Goal: Task Accomplishment & Management: Complete application form

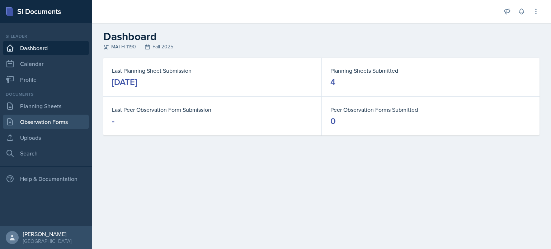
click at [73, 127] on link "Observation Forms" at bounding box center [46, 122] width 86 height 14
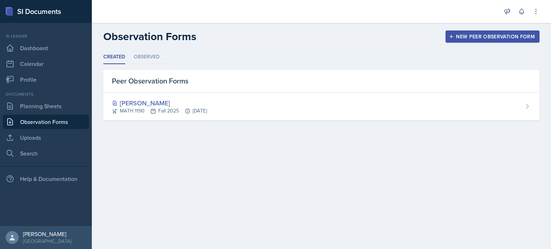
click at [160, 127] on div "Created Observed Created Observed Peer Observation Forms [PERSON_NAME] MATH 119…" at bounding box center [321, 94] width 459 height 88
click at [212, 91] on div "Peer Observation Forms" at bounding box center [321, 81] width 436 height 23
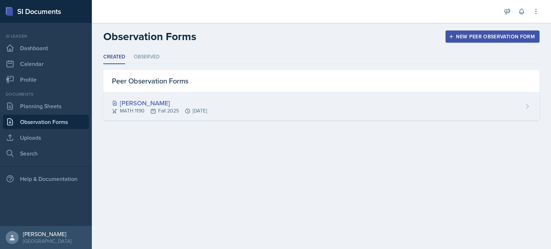
click at [272, 113] on div "[PERSON_NAME] MATH 1190 Fall 2025 [DATE]" at bounding box center [321, 107] width 436 height 28
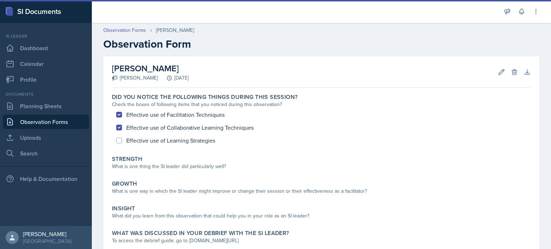
scroll to position [46, 0]
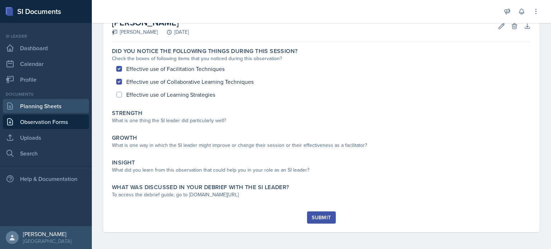
click at [38, 112] on link "Planning Sheets" at bounding box center [46, 106] width 86 height 14
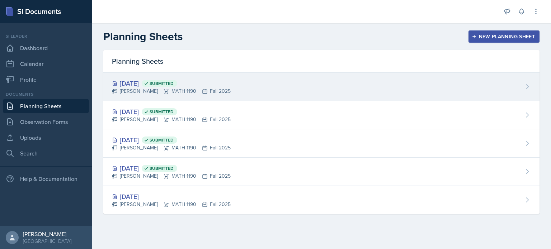
click at [164, 89] on icon at bounding box center [167, 92] width 6 height 6
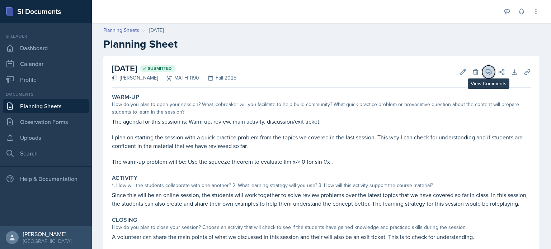
click at [485, 72] on icon at bounding box center [488, 72] width 7 height 7
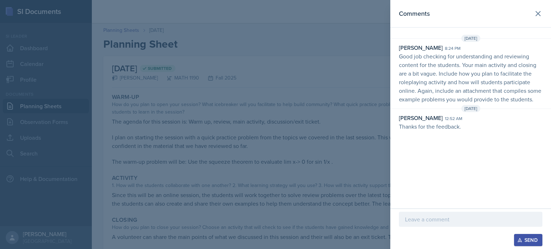
drag, startPoint x: 541, startPoint y: 13, endPoint x: 373, endPoint y: 37, distance: 169.8
click at [373, 37] on div at bounding box center [275, 124] width 551 height 249
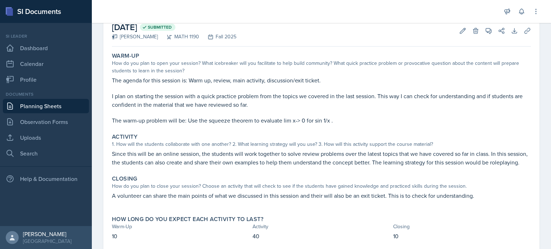
scroll to position [70, 0]
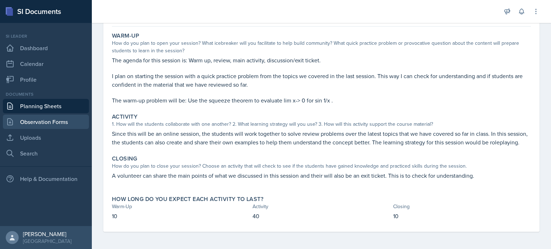
click at [63, 121] on link "Observation Forms" at bounding box center [46, 122] width 86 height 14
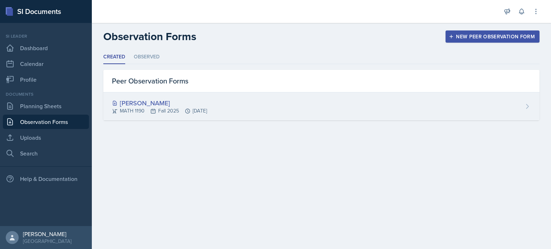
click at [153, 106] on div "[PERSON_NAME]" at bounding box center [159, 103] width 95 height 10
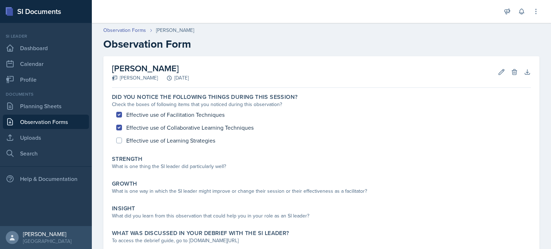
scroll to position [46, 0]
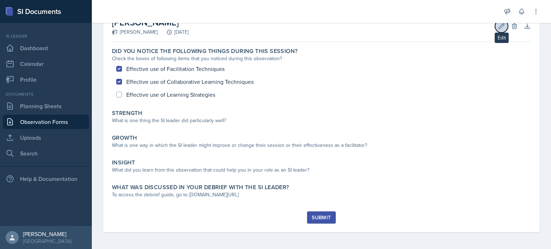
click at [499, 25] on icon at bounding box center [501, 26] width 7 height 7
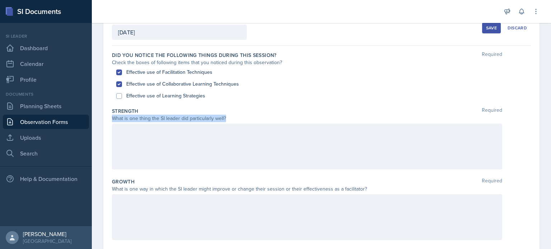
drag, startPoint x: 229, startPoint y: 117, endPoint x: 111, endPoint y: 117, distance: 117.7
click at [111, 117] on div "Date [DATE] [DATE] 31 1 2 3 4 5 6 7 8 9 10 11 12 13 14 15 16 17 18 19 20 21 22 …" at bounding box center [321, 201] width 436 height 383
copy div "What is one thing the SI leader did particularly well?"
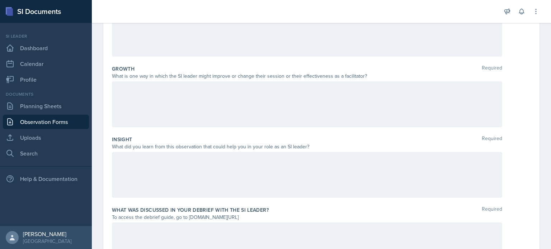
scroll to position [159, 0]
click at [363, 77] on div "What is one way in which the SI leader might improve or change their session or…" at bounding box center [307, 76] width 391 height 8
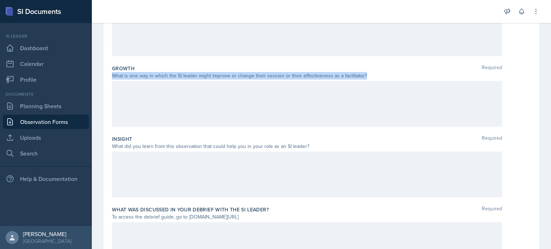
drag, startPoint x: 363, startPoint y: 73, endPoint x: 113, endPoint y: 76, distance: 250.2
click at [113, 76] on div "What is one way in which the SI leader might improve or change their session or…" at bounding box center [307, 76] width 391 height 8
copy div "What is one way in which the SI leader might improve or change their session or…"
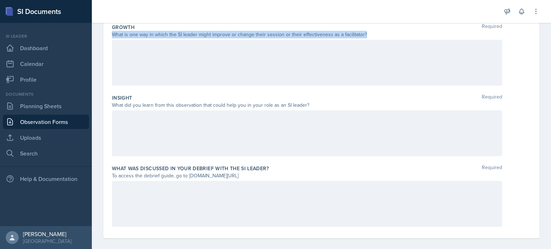
scroll to position [207, 0]
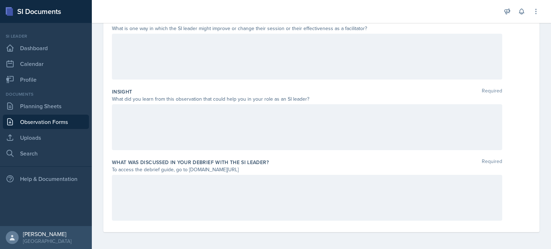
click at [306, 100] on div "What did you learn from this observation that could help you in your role as an…" at bounding box center [307, 99] width 391 height 8
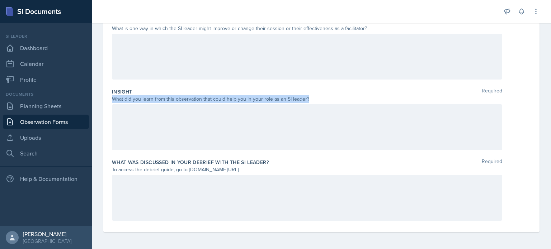
drag, startPoint x: 307, startPoint y: 97, endPoint x: 111, endPoint y: 101, distance: 196.7
click at [111, 101] on div "Date [DATE] [DATE] 31 1 2 3 4 5 6 7 8 9 10 11 12 13 14 15 16 17 18 19 20 21 22 …" at bounding box center [321, 41] width 436 height 383
copy div "What did you learn from this observation that could help you in your role as an…"
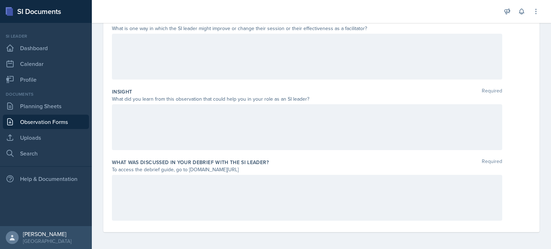
click at [244, 76] on div at bounding box center [307, 57] width 391 height 46
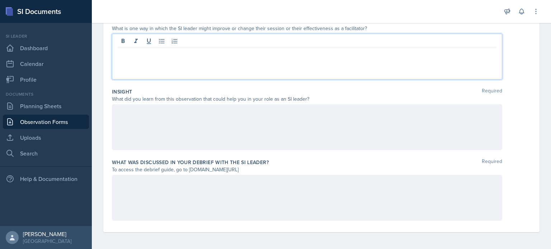
click at [235, 114] on div at bounding box center [307, 127] width 391 height 46
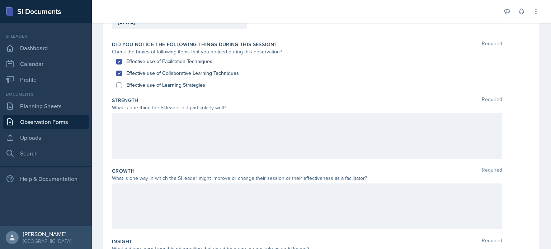
scroll to position [0, 0]
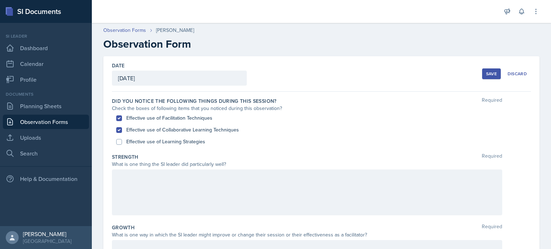
click at [48, 123] on link "Observation Forms" at bounding box center [46, 122] width 86 height 14
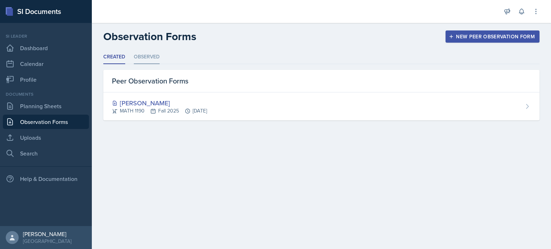
click at [135, 60] on li "Observed" at bounding box center [147, 57] width 26 height 14
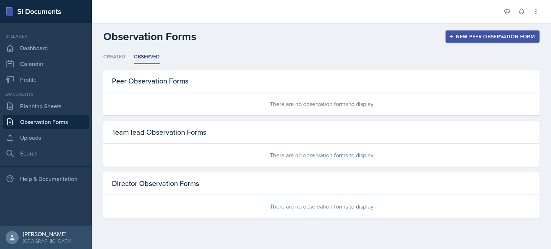
click at [201, 98] on div "There are no observation forms to display" at bounding box center [321, 104] width 436 height 23
click at [196, 147] on div "There are no observation forms to display" at bounding box center [321, 155] width 436 height 23
click at [150, 79] on div "Peer Observation Forms" at bounding box center [321, 81] width 436 height 23
click at [124, 60] on li "Created" at bounding box center [114, 57] width 22 height 14
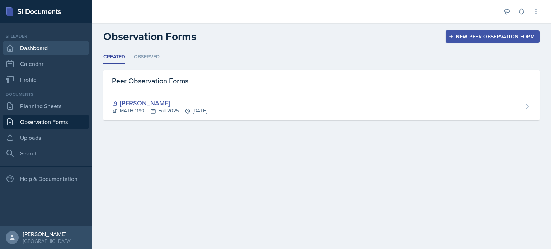
click at [57, 48] on link "Dashboard" at bounding box center [46, 48] width 86 height 14
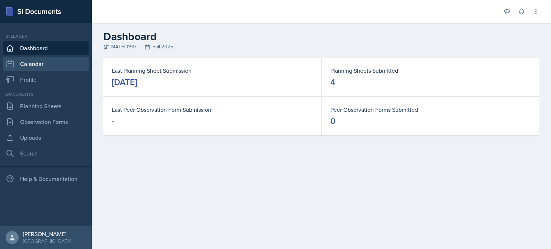
click at [66, 64] on link "Calendar" at bounding box center [46, 64] width 86 height 14
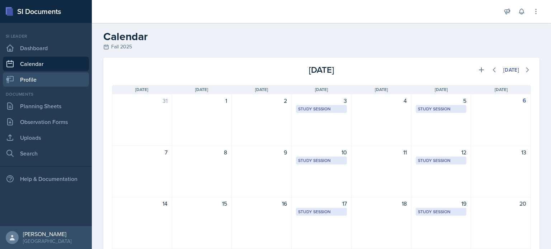
click at [65, 81] on link "Profile" at bounding box center [46, 80] width 86 height 14
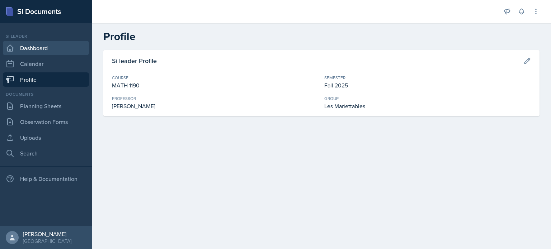
click at [67, 45] on link "Dashboard" at bounding box center [46, 48] width 86 height 14
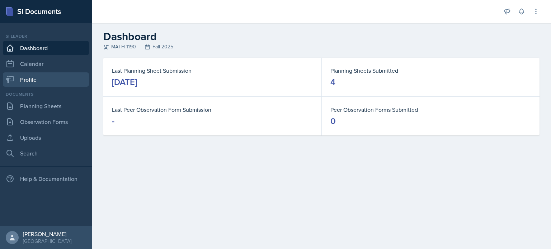
click at [66, 77] on link "Profile" at bounding box center [46, 80] width 86 height 14
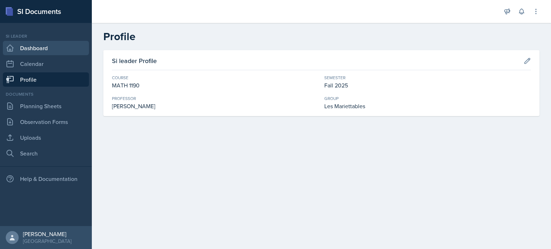
click at [65, 47] on link "Dashboard" at bounding box center [46, 48] width 86 height 14
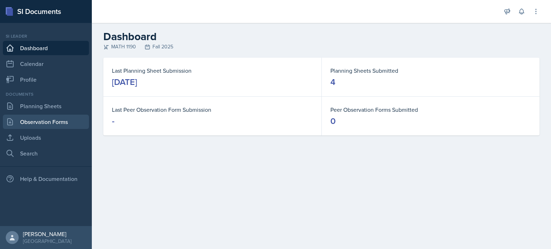
click at [49, 122] on link "Observation Forms" at bounding box center [46, 122] width 86 height 14
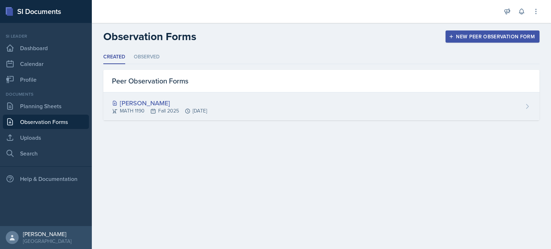
click at [172, 104] on div "[PERSON_NAME]" at bounding box center [159, 103] width 95 height 10
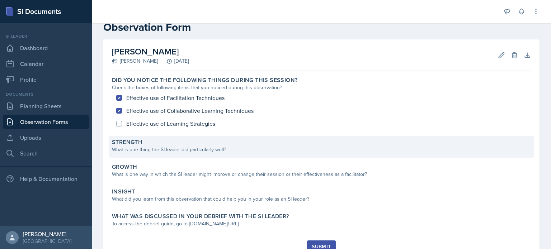
scroll to position [17, 0]
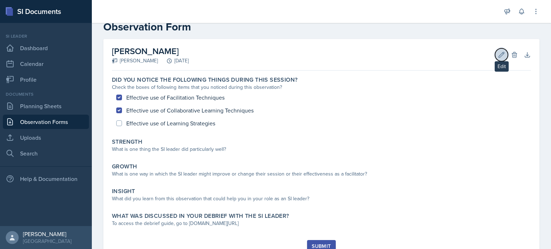
click at [495, 57] on button "Edit" at bounding box center [501, 54] width 13 height 13
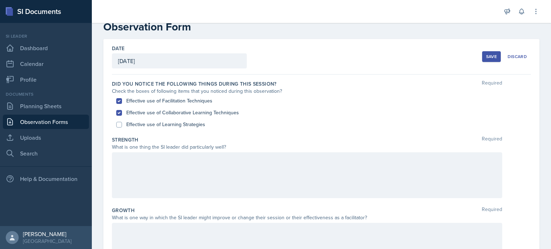
click at [126, 98] on div "Effective use of Facilitation Techniques" at bounding box center [321, 101] width 411 height 12
click at [120, 99] on input "Effective use of Facilitation Techniques" at bounding box center [119, 101] width 6 height 6
checkbox input "false"
click at [117, 123] on input "Effective use of Learning Strategies" at bounding box center [119, 125] width 6 height 6
checkbox input "true"
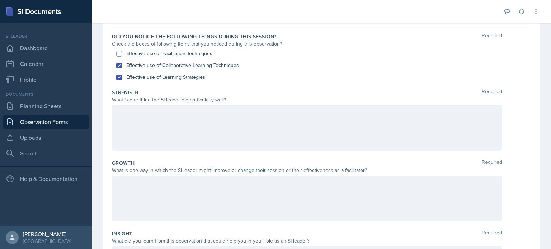
click at [211, 123] on div at bounding box center [307, 128] width 391 height 46
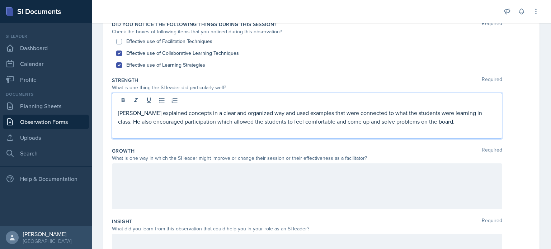
click at [168, 171] on div at bounding box center [307, 187] width 391 height 46
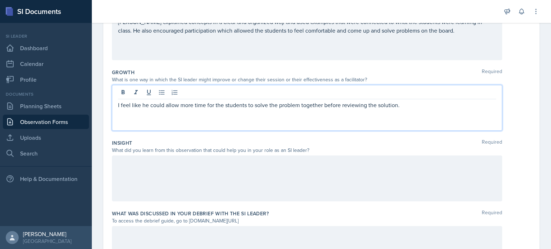
scroll to position [207, 0]
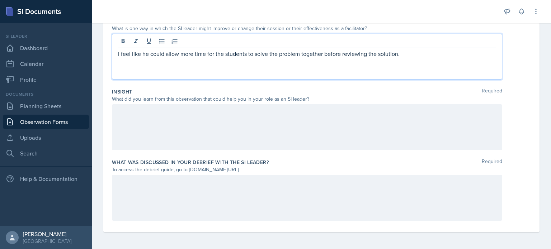
click at [190, 179] on div at bounding box center [307, 198] width 391 height 46
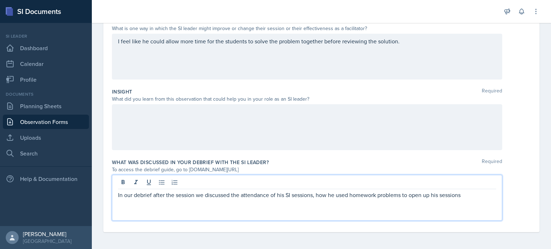
click at [316, 196] on p "In our debrief after the session we discussed the attendance of his SI sessions…" at bounding box center [307, 195] width 378 height 9
click at [482, 194] on p "In our debrief after the session we discussed the attendance of his SI sessions…" at bounding box center [307, 195] width 378 height 9
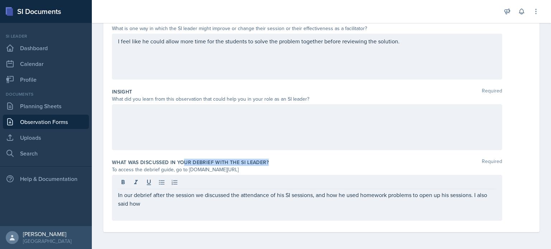
drag, startPoint x: 267, startPoint y: 160, endPoint x: 184, endPoint y: 157, distance: 83.3
click at [184, 157] on div "What was discussed in your debrief with the SI Leader? Required To access the d…" at bounding box center [321, 191] width 419 height 71
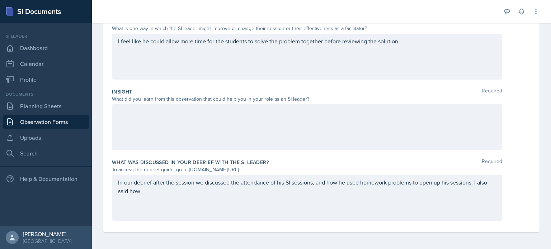
click at [174, 126] on div at bounding box center [307, 127] width 391 height 46
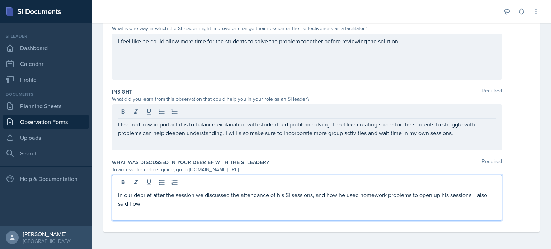
click at [175, 189] on div "In our debrief after the session we discussed the attendance of his SI sessions…" at bounding box center [307, 198] width 391 height 46
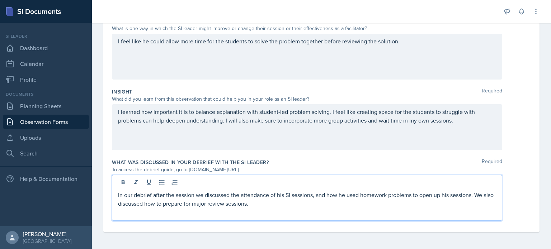
click at [317, 195] on p "In our debrief after the session we discussed the attendance of his SI sessions…" at bounding box center [307, 199] width 378 height 17
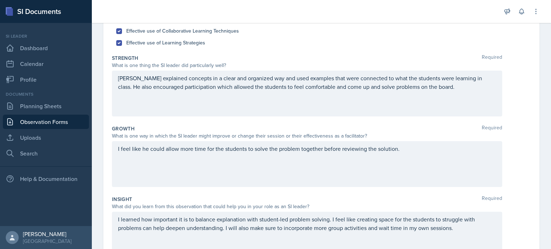
scroll to position [95, 0]
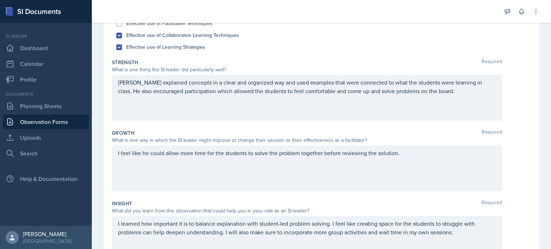
click at [403, 153] on p "I feel like he could allow more time for the students to solve the problem toge…" at bounding box center [307, 153] width 378 height 9
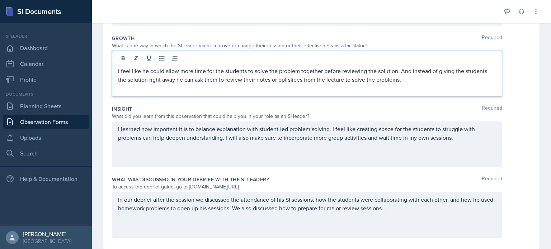
scroll to position [207, 0]
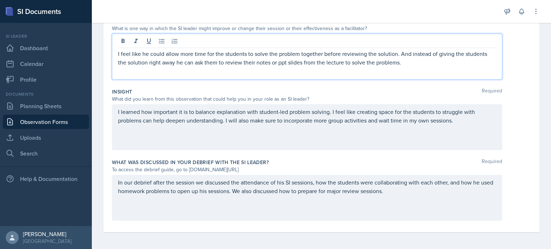
click at [291, 168] on div "To access the debrief guide, go to [DOMAIN_NAME][URL]" at bounding box center [307, 170] width 391 height 8
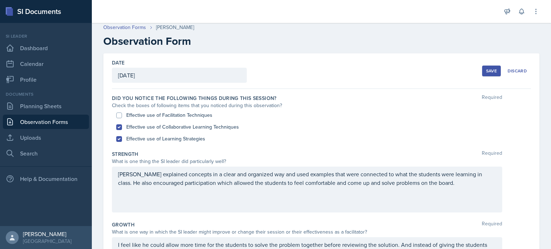
scroll to position [0, 0]
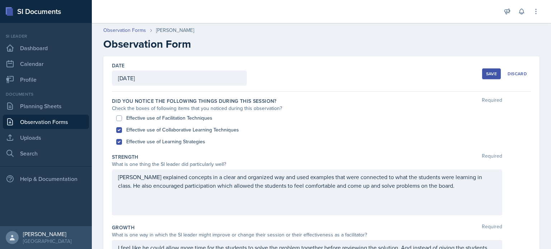
click at [484, 69] on button "Save" at bounding box center [491, 74] width 19 height 11
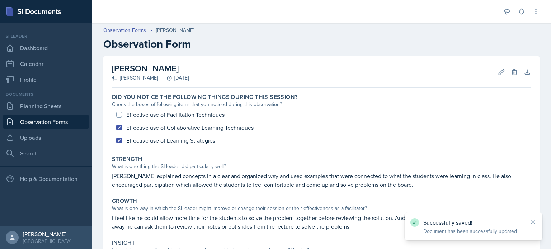
scroll to position [115, 0]
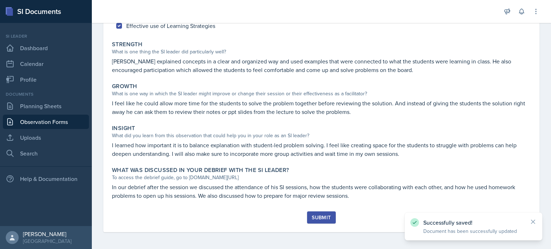
click at [323, 223] on button "Submit" at bounding box center [321, 218] width 28 height 12
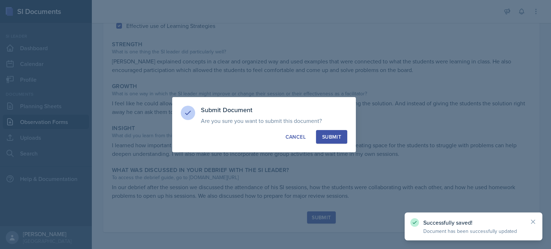
click at [329, 143] on button "Submit" at bounding box center [331, 137] width 31 height 14
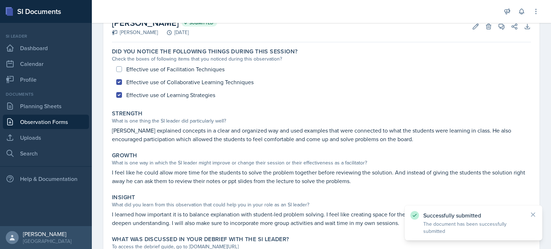
scroll to position [0, 0]
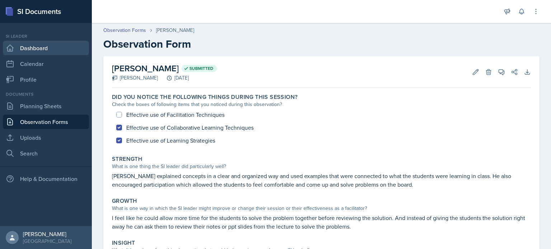
click at [52, 50] on link "Dashboard" at bounding box center [46, 48] width 86 height 14
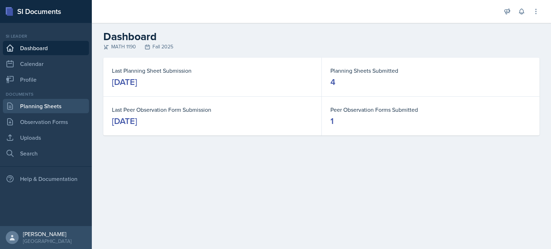
click at [51, 112] on link "Planning Sheets" at bounding box center [46, 106] width 86 height 14
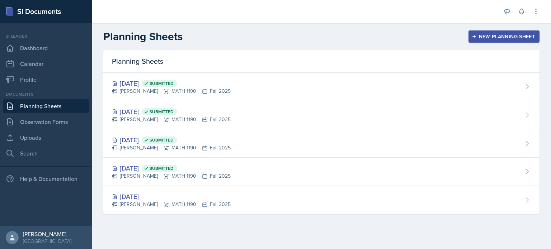
click at [493, 41] on button "New Planning Sheet" at bounding box center [504, 37] width 71 height 12
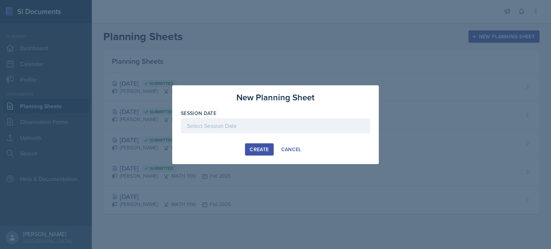
click at [275, 124] on div at bounding box center [276, 125] width 190 height 15
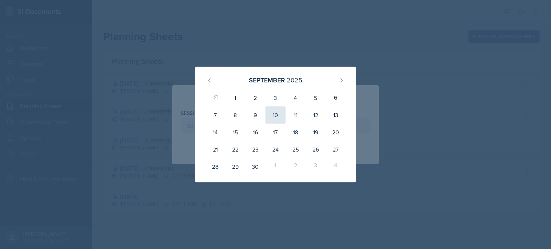
click at [277, 120] on div "10" at bounding box center [276, 115] width 20 height 17
type input "[DATE]"
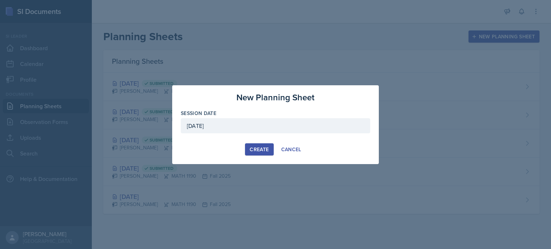
click at [266, 147] on div "Create" at bounding box center [259, 150] width 19 height 6
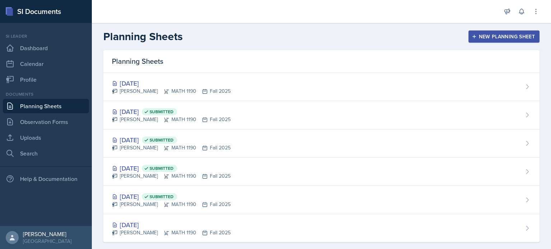
click at [501, 30] on header "Planning Sheets New Planning Sheet" at bounding box center [321, 36] width 459 height 27
click at [501, 34] on div "New Planning Sheet" at bounding box center [504, 37] width 62 height 6
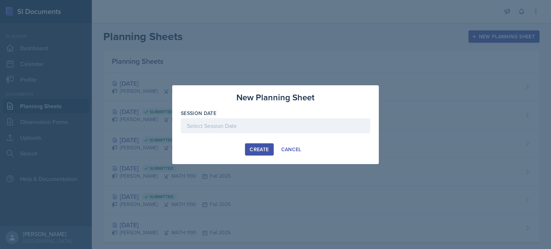
click at [258, 147] on div "Create" at bounding box center [259, 150] width 19 height 6
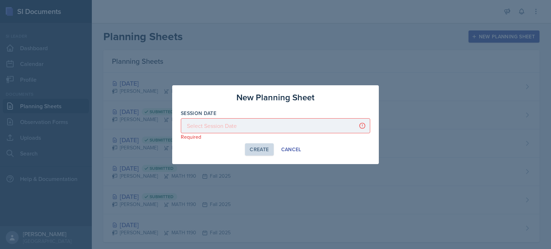
click at [326, 120] on div at bounding box center [276, 125] width 190 height 15
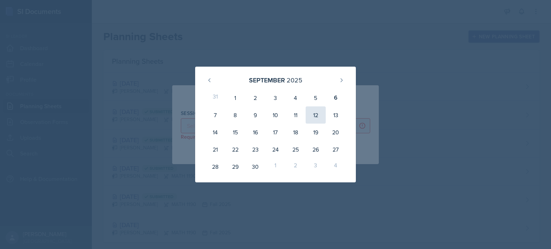
click at [311, 117] on div "12" at bounding box center [316, 115] width 20 height 17
type input "[DATE]"
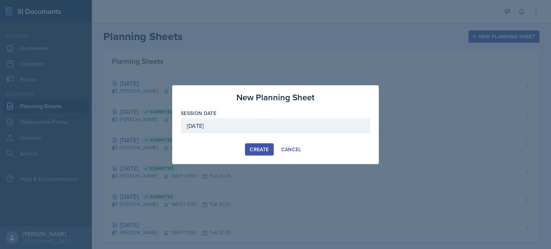
click at [260, 151] on div "Create" at bounding box center [259, 150] width 19 height 6
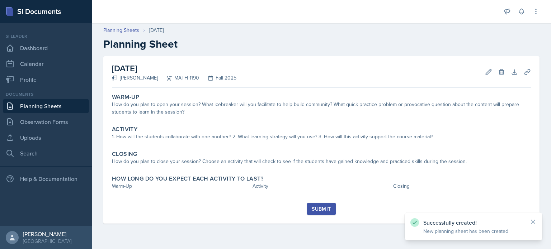
click at [56, 103] on link "Planning Sheets" at bounding box center [46, 106] width 86 height 14
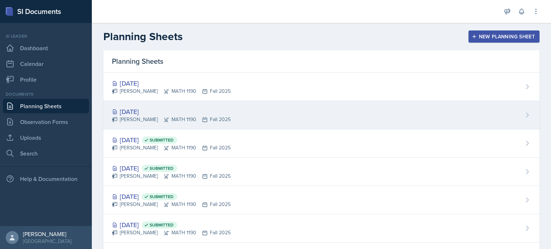
scroll to position [38, 0]
